Goal: Find contact information

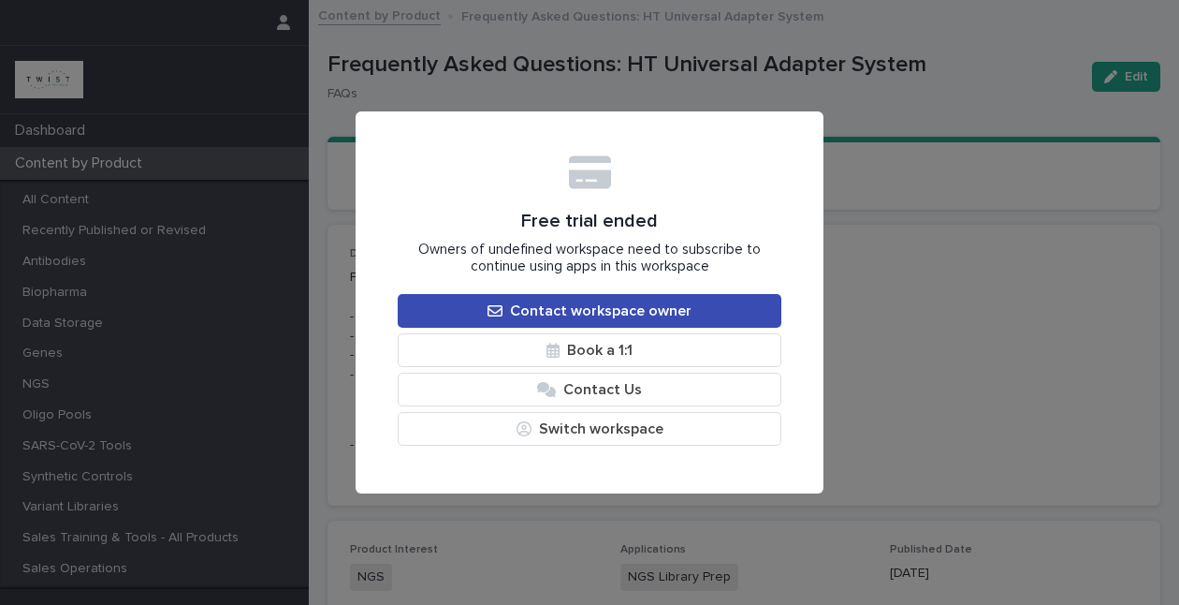
click at [538, 312] on span "Contact workspace owner" at bounding box center [601, 310] width 182 height 15
